Goal: Find specific page/section: Find specific page/section

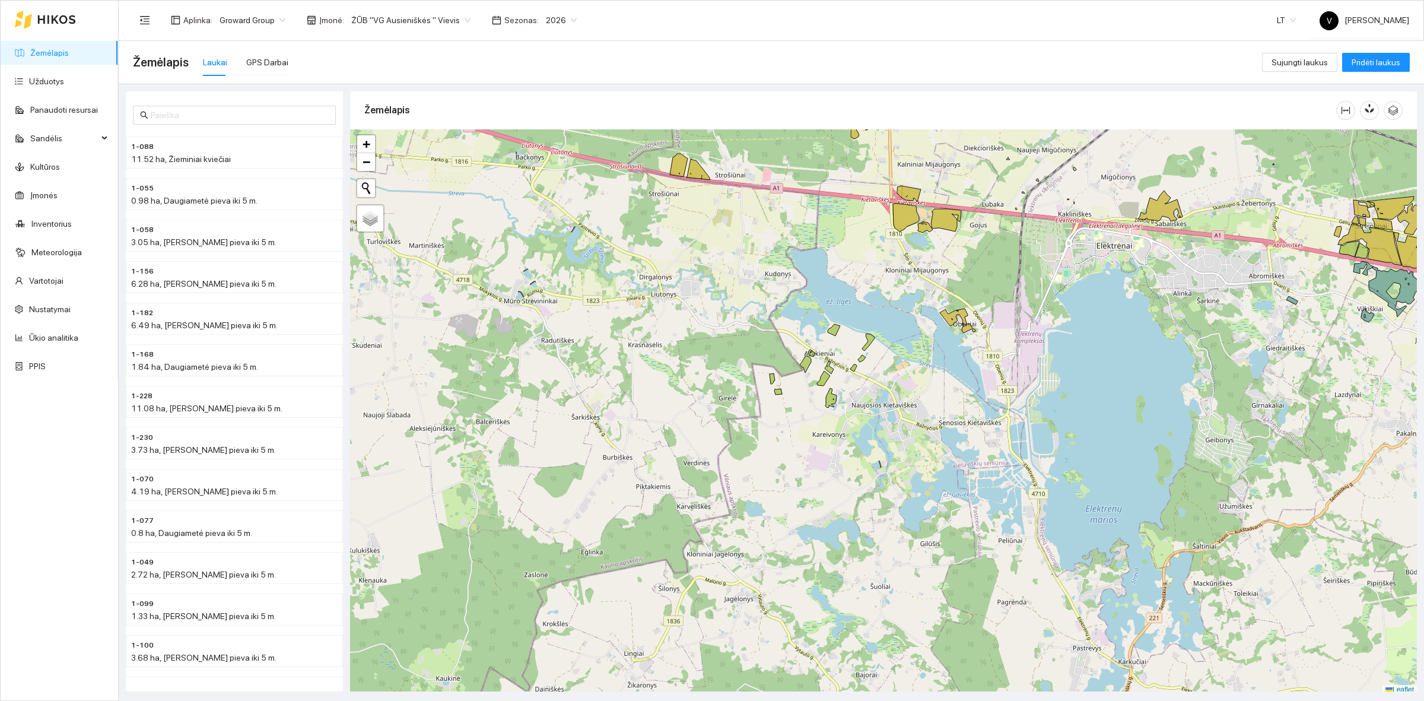
scroll to position [4, 0]
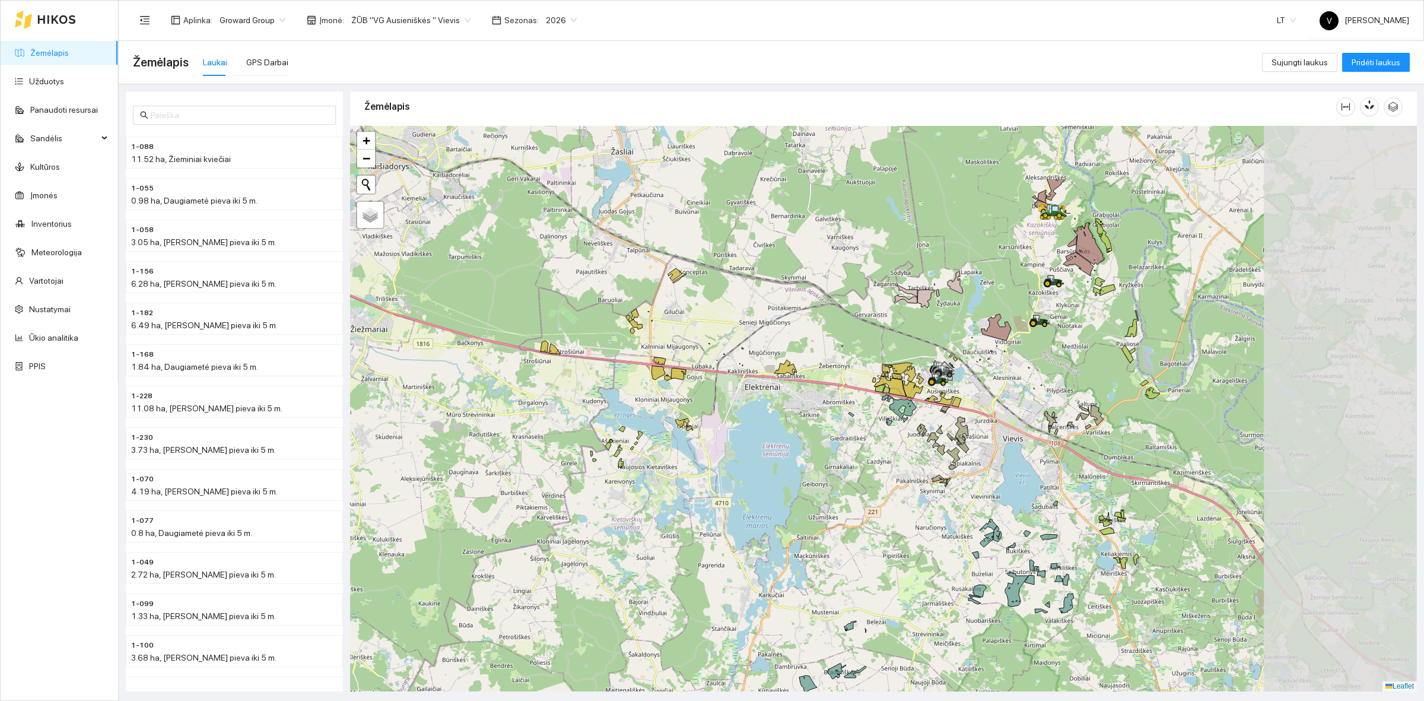
drag, startPoint x: 1013, startPoint y: 289, endPoint x: 747, endPoint y: 413, distance: 293.7
click at [729, 422] on div at bounding box center [883, 409] width 1067 height 566
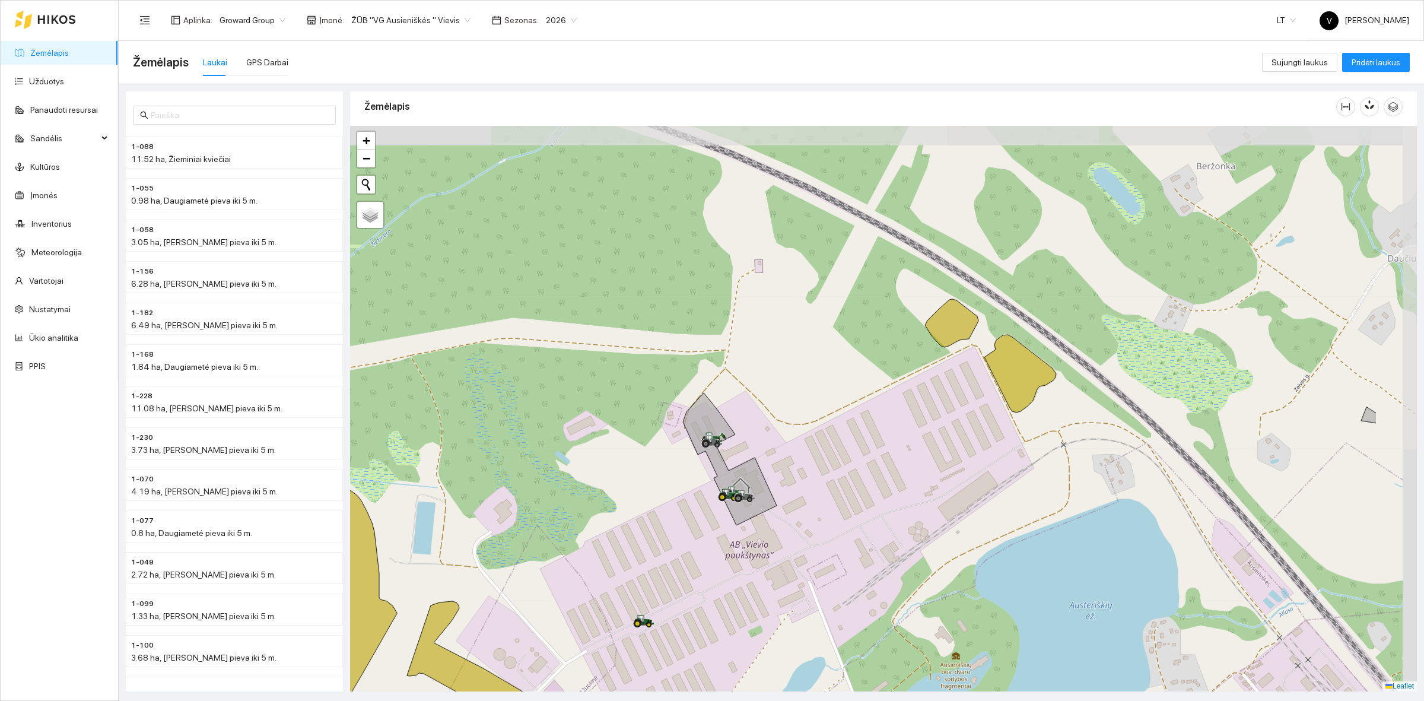
drag, startPoint x: 922, startPoint y: 290, endPoint x: 791, endPoint y: 443, distance: 201.2
click at [791, 443] on div at bounding box center [883, 409] width 1067 height 566
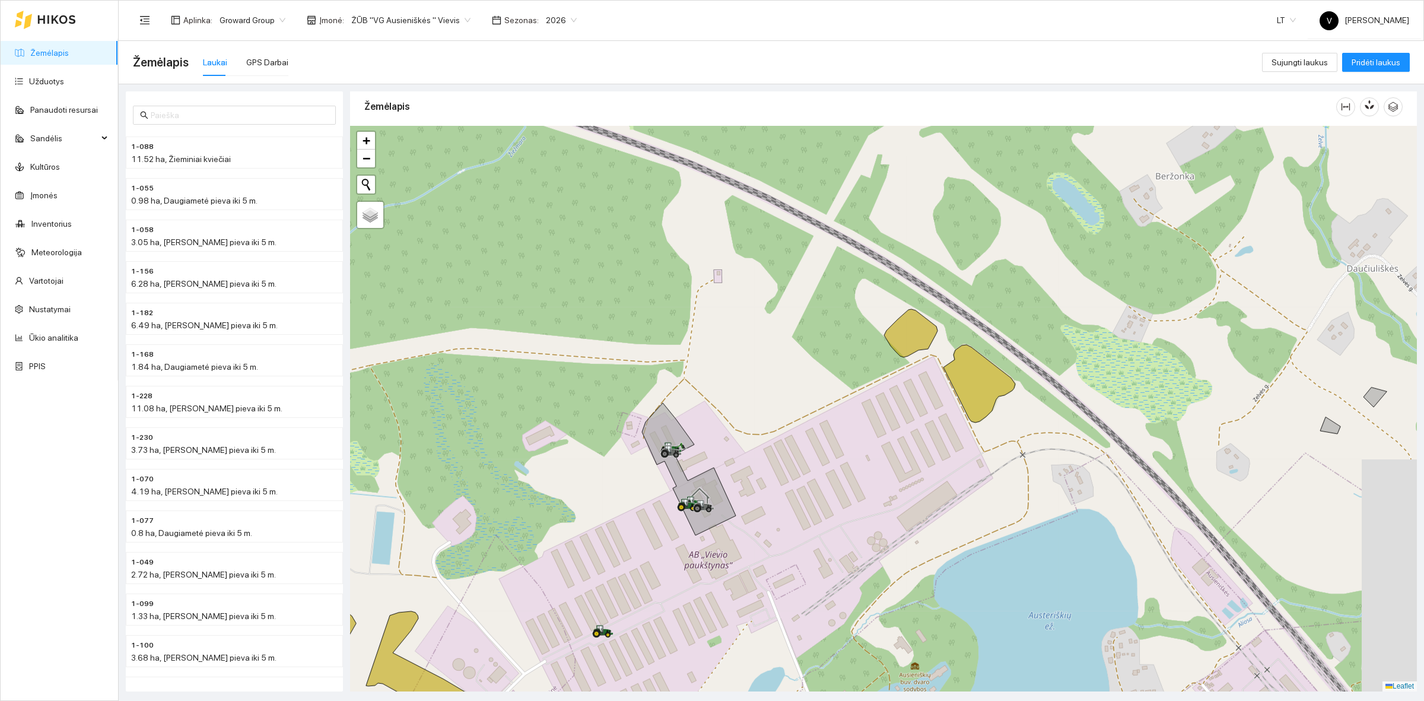
drag, startPoint x: 864, startPoint y: 402, endPoint x: 841, endPoint y: 410, distance: 23.7
click at [852, 410] on div at bounding box center [883, 409] width 1067 height 566
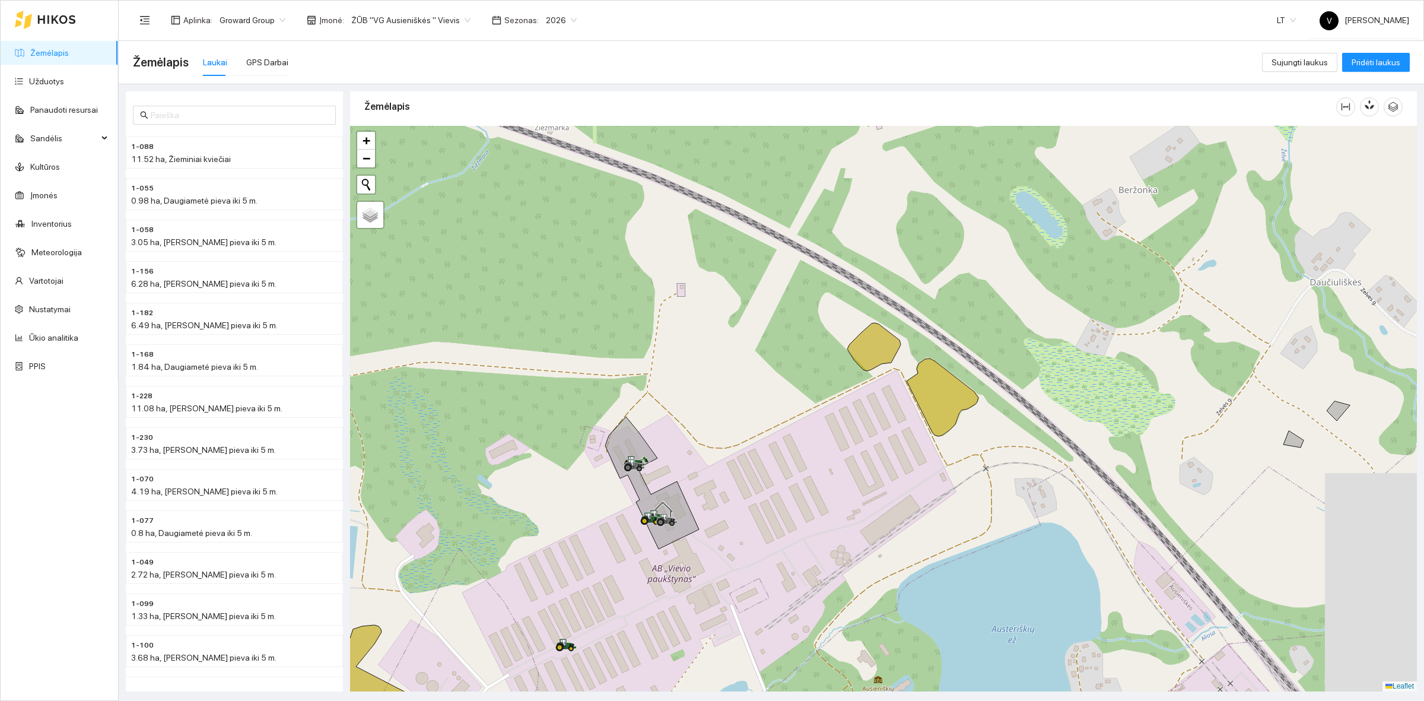
drag, startPoint x: 887, startPoint y: 386, endPoint x: 862, endPoint y: 393, distance: 25.9
click at [862, 393] on div at bounding box center [883, 409] width 1067 height 566
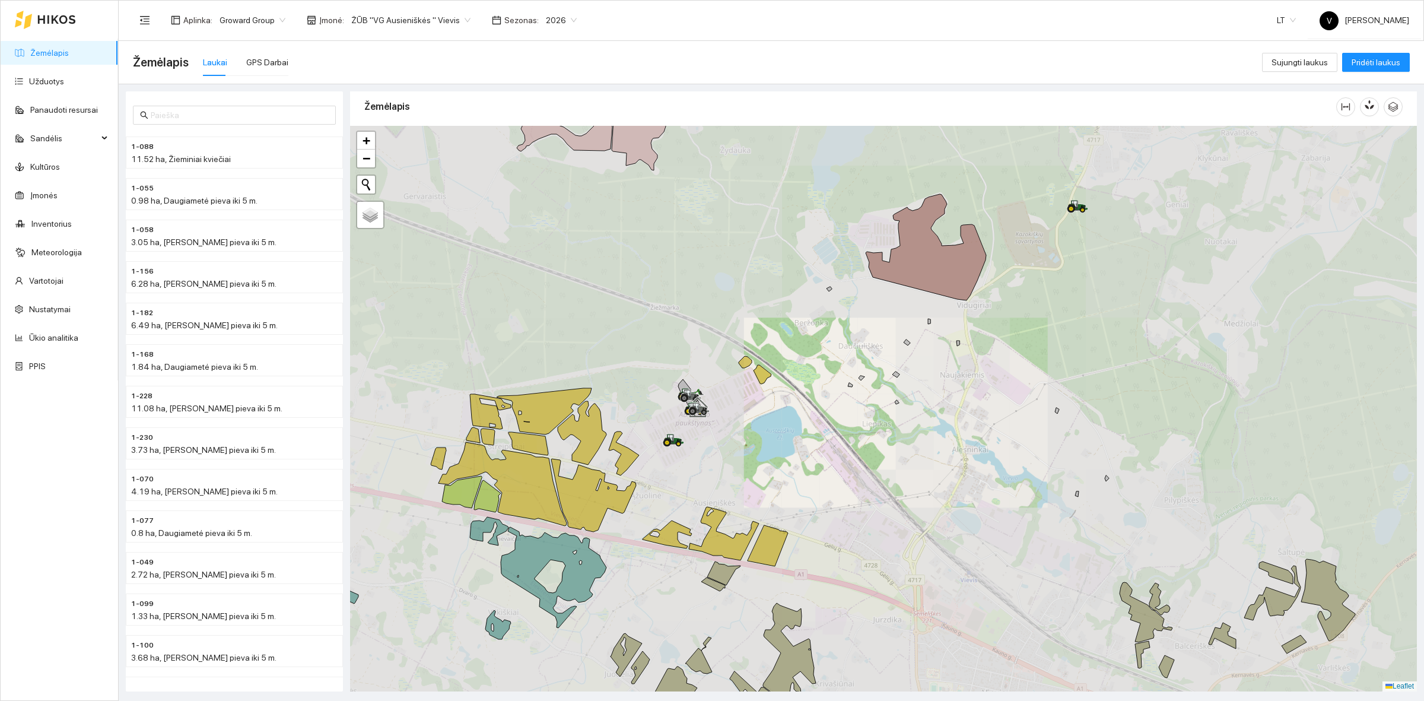
drag, startPoint x: 822, startPoint y: 454, endPoint x: 758, endPoint y: 387, distance: 92.8
click at [758, 387] on div at bounding box center [883, 409] width 1067 height 566
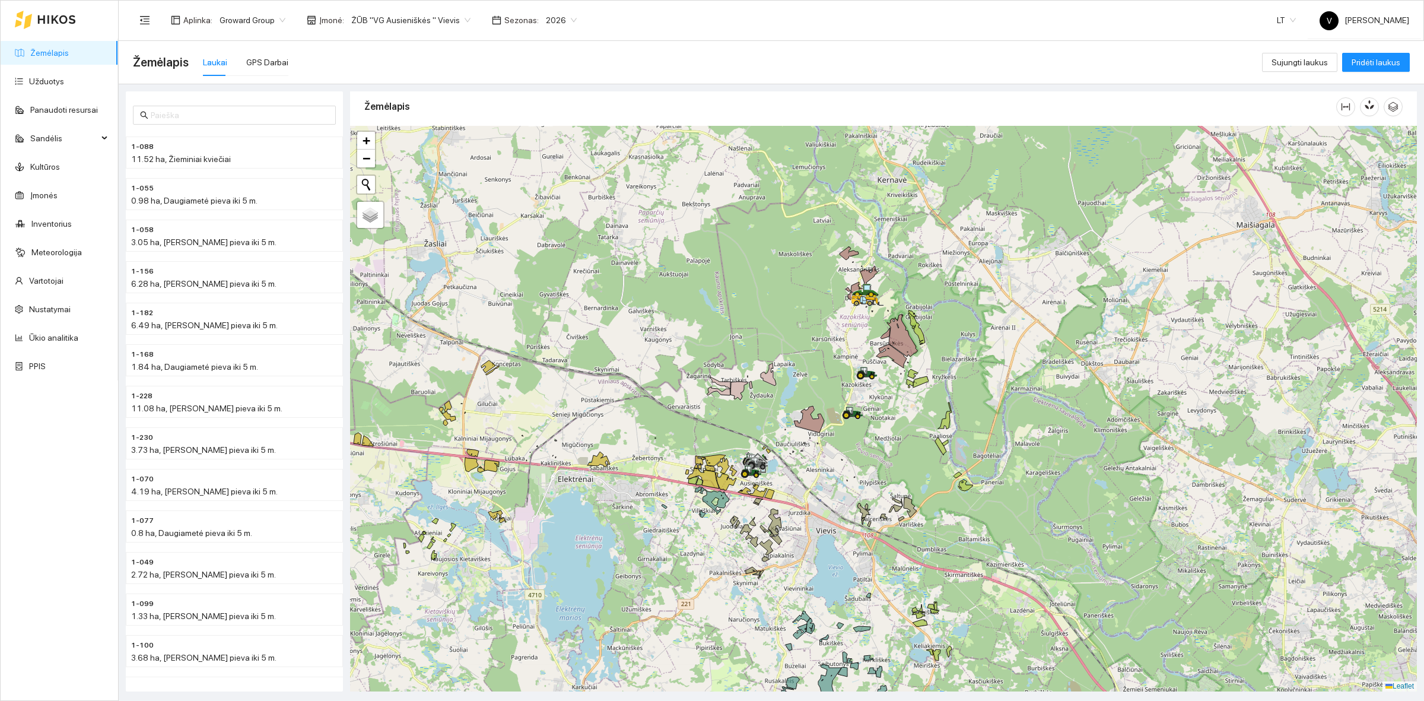
drag, startPoint x: 972, startPoint y: 386, endPoint x: 912, endPoint y: 476, distance: 108.3
click at [916, 475] on div at bounding box center [883, 409] width 1067 height 566
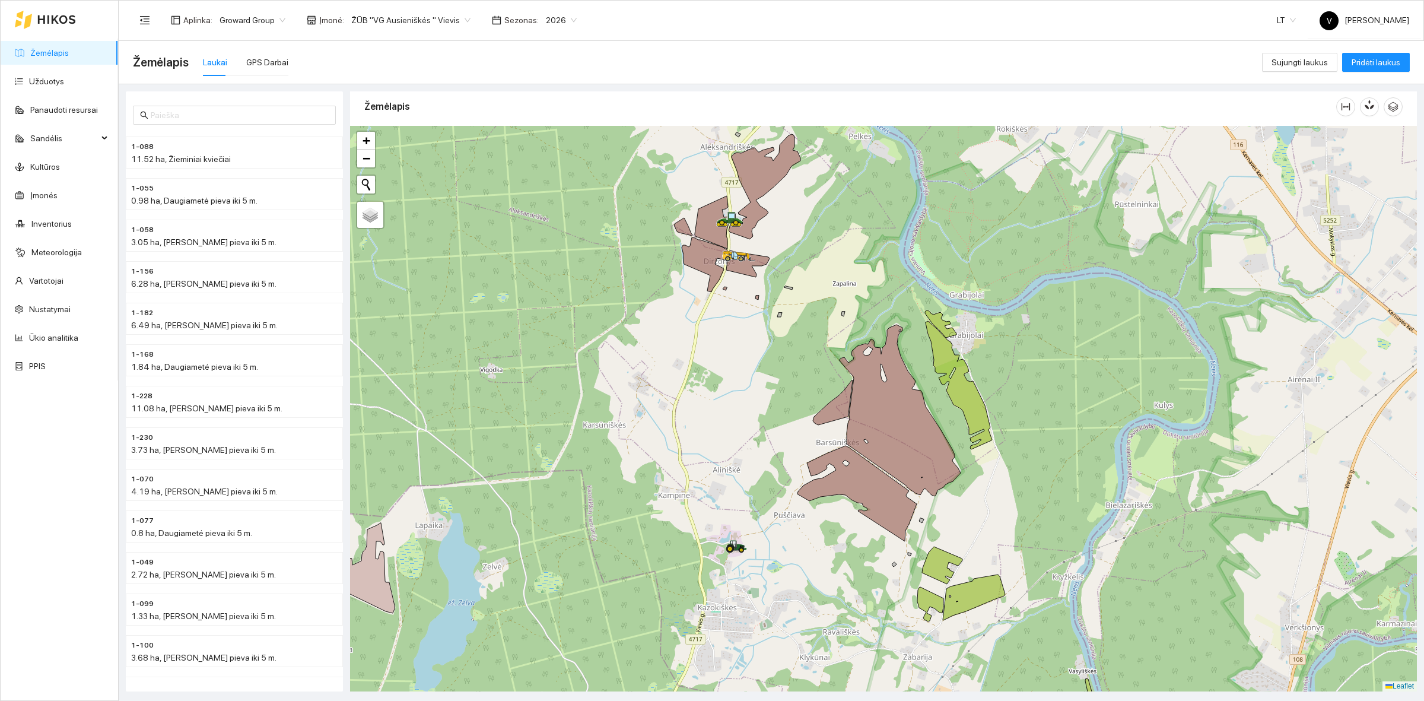
drag, startPoint x: 616, startPoint y: 277, endPoint x: 649, endPoint y: 380, distance: 108.3
click at [642, 383] on div at bounding box center [883, 409] width 1067 height 566
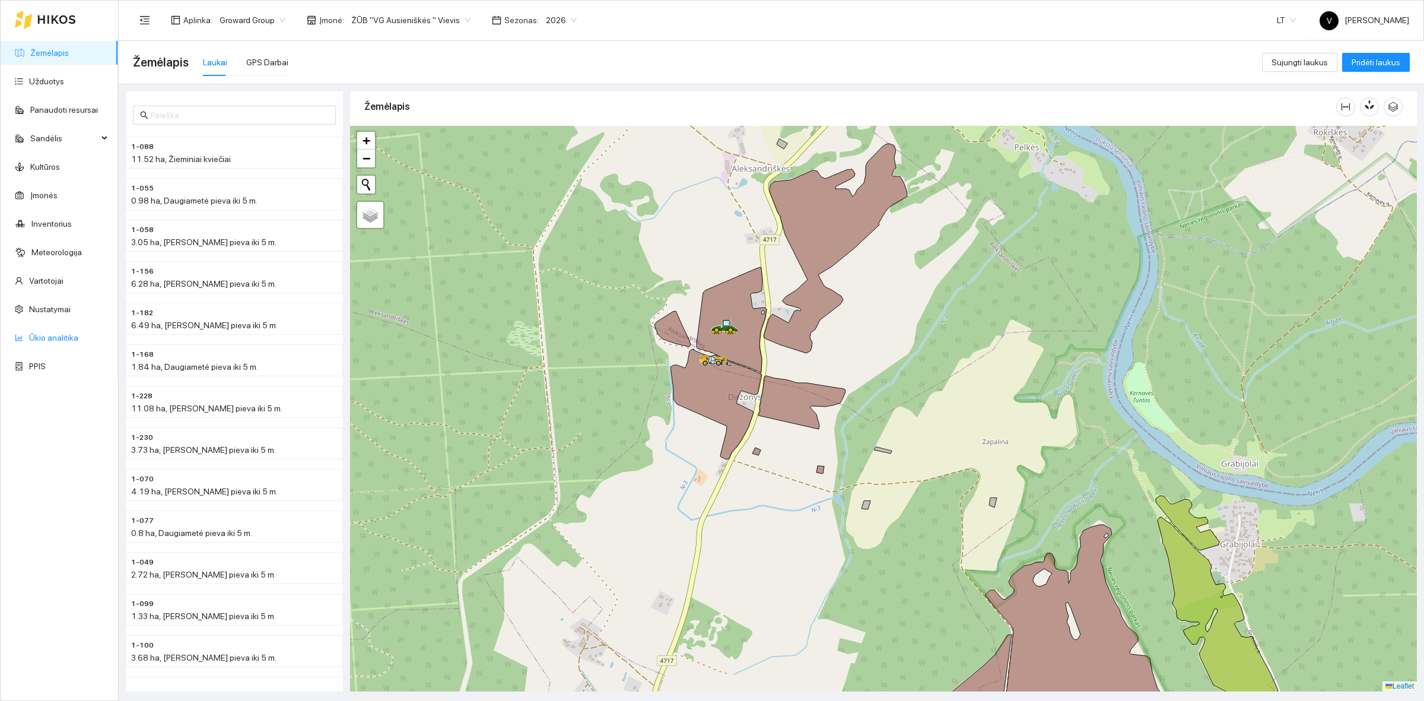
click at [55, 335] on link "Ūkio analitika" at bounding box center [53, 337] width 49 height 9
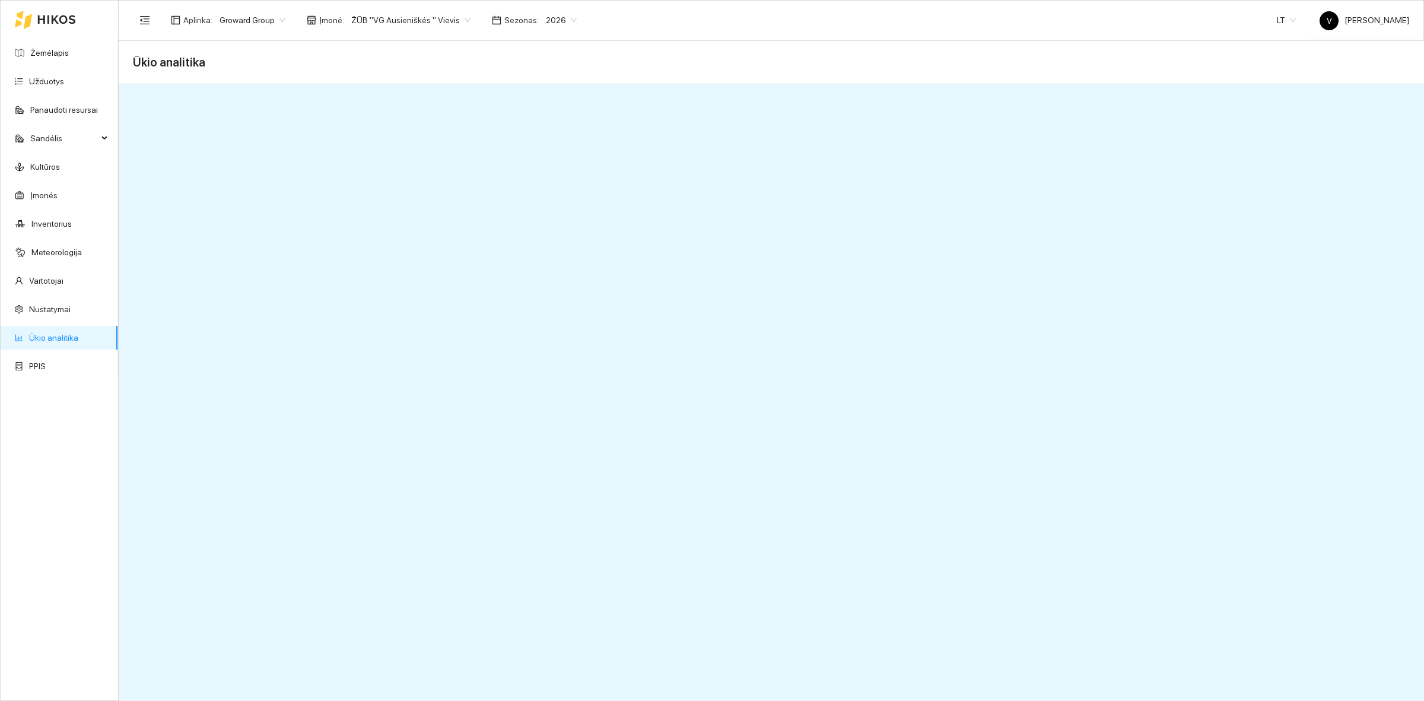
click at [63, 337] on link "Ūkio analitika" at bounding box center [53, 337] width 49 height 9
